Goal: Navigation & Orientation: Find specific page/section

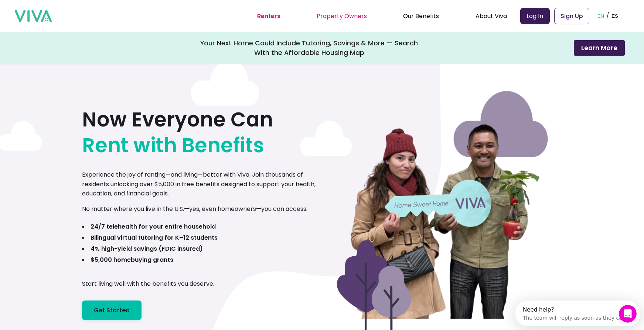
click at [329, 17] on link "Property Owners" at bounding box center [341, 16] width 50 height 8
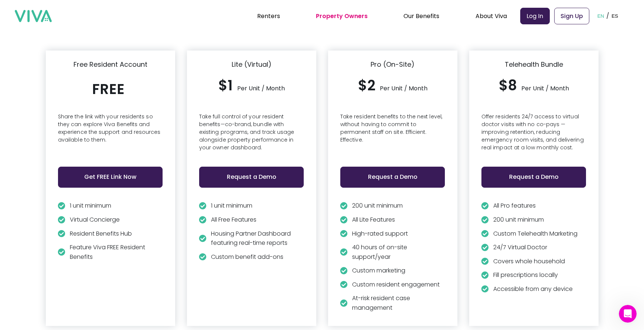
scroll to position [1625, 0]
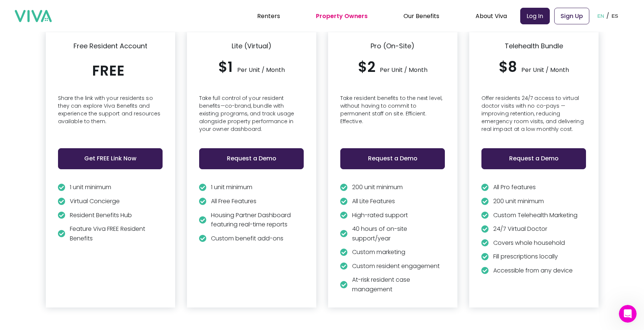
click at [440, 313] on section "Affordable, Scalable Plans for Every Portfolio Download our Services Brochure F…" at bounding box center [322, 139] width 644 height 384
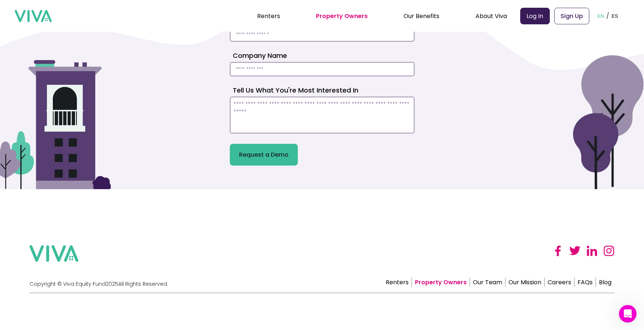
scroll to position [2053, 0]
click at [492, 284] on link "Our Team" at bounding box center [487, 282] width 35 height 9
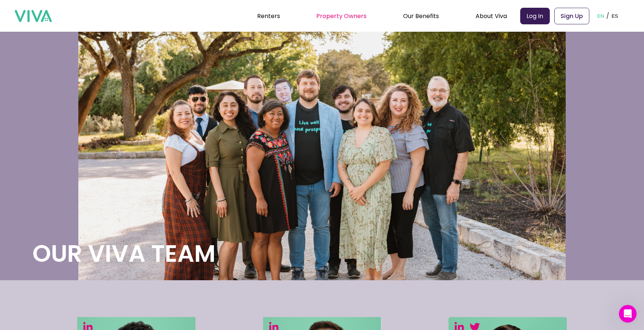
click at [346, 13] on link "Property Owners" at bounding box center [341, 16] width 50 height 8
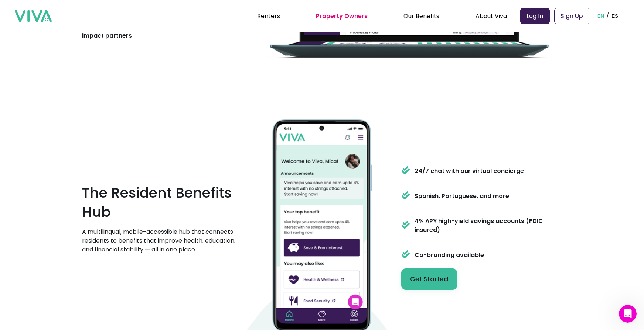
scroll to position [738, 0]
